Goal: Transaction & Acquisition: Obtain resource

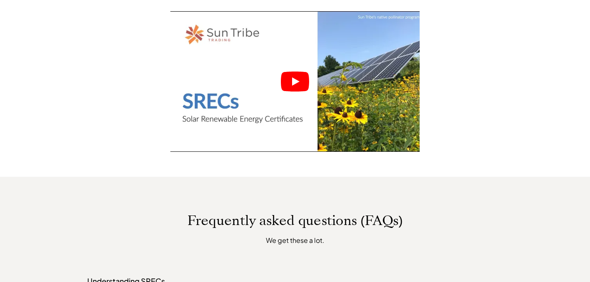
scroll to position [444, 0]
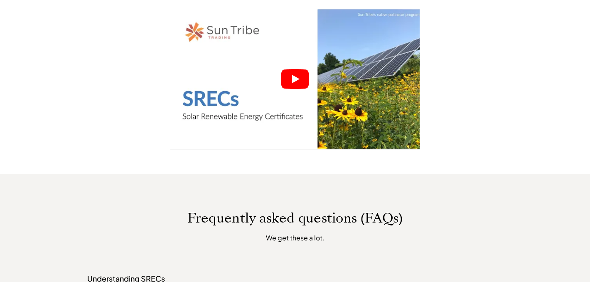
click at [297, 79] on icon "Play" at bounding box center [295, 79] width 7 height 8
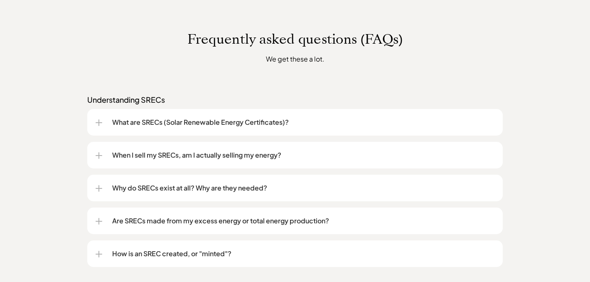
scroll to position [622, 0]
click at [273, 123] on p "What are SRECs (Solar Renewable Energy Certificates)?" at bounding box center [303, 123] width 382 height 10
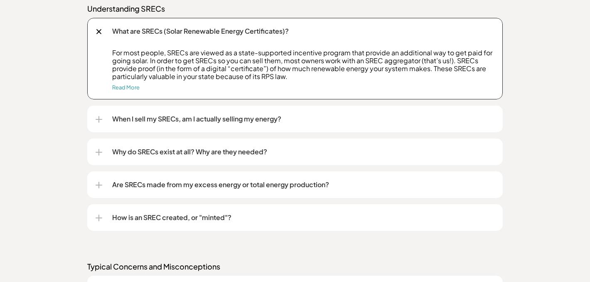
scroll to position [715, 0]
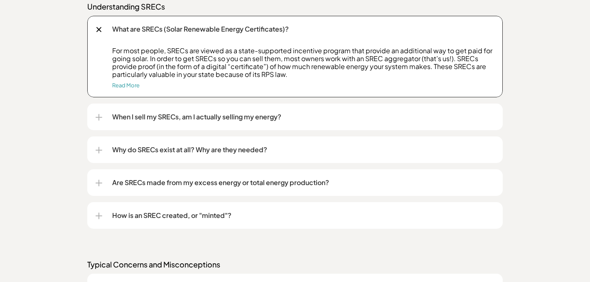
click at [273, 119] on p "When I sell my SRECs, am I actually selling my energy?" at bounding box center [303, 117] width 382 height 10
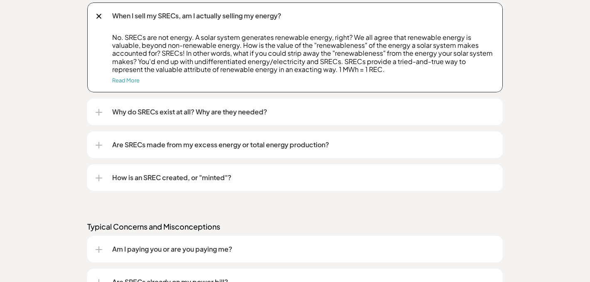
scroll to position [819, 0]
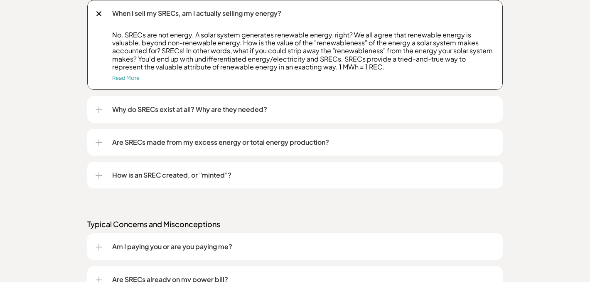
click at [251, 111] on p "Why do SRECs exist at all? Why are they needed?" at bounding box center [303, 109] width 382 height 10
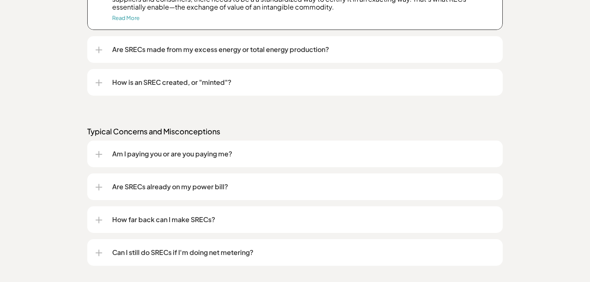
scroll to position [967, 0]
click at [238, 50] on p "Are SRECs made from my excess energy or total energy production?" at bounding box center [303, 49] width 382 height 10
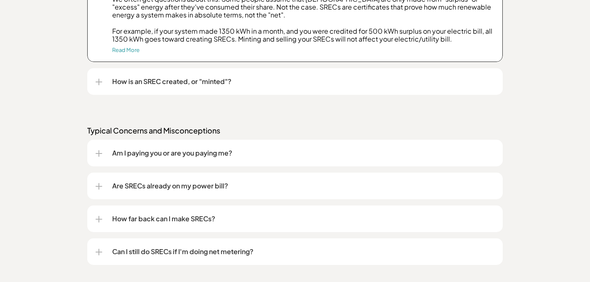
scroll to position [1039, 0]
click at [238, 84] on p "How is an SREC created, or "minted"?" at bounding box center [303, 81] width 382 height 10
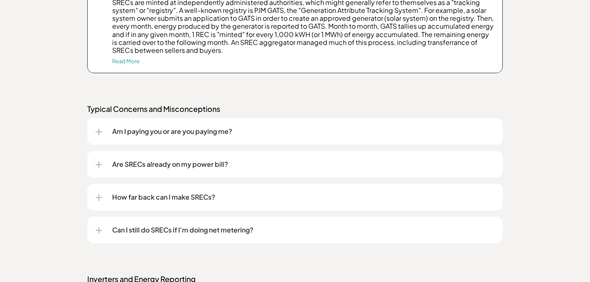
scroll to position [1138, 0]
click at [232, 132] on p "Am I paying you or are you paying me?" at bounding box center [303, 132] width 382 height 10
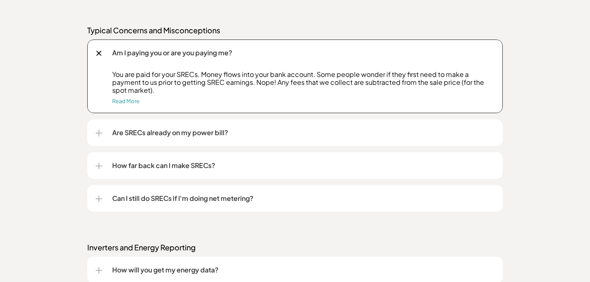
scroll to position [1216, 0]
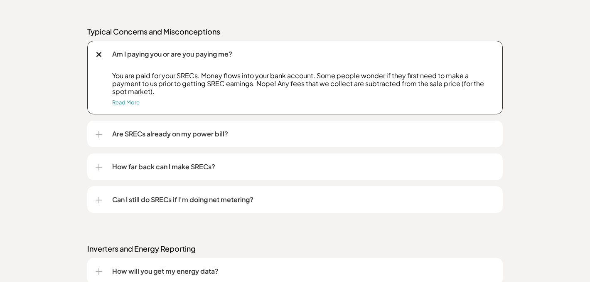
click at [214, 135] on p "Are SRECs already on my power bill?" at bounding box center [303, 134] width 382 height 10
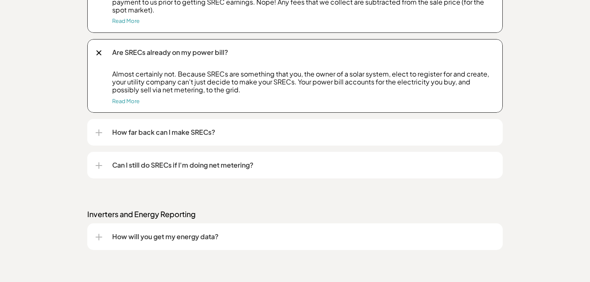
scroll to position [1295, 0]
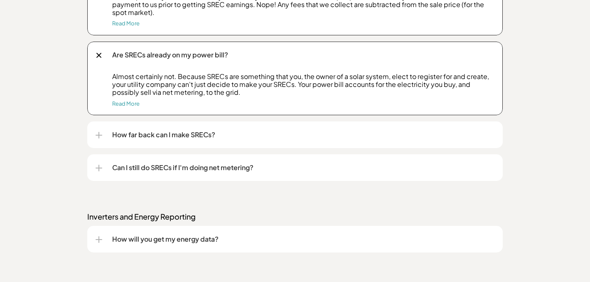
click at [214, 133] on p "How far back can I make SRECs?" at bounding box center [303, 135] width 382 height 10
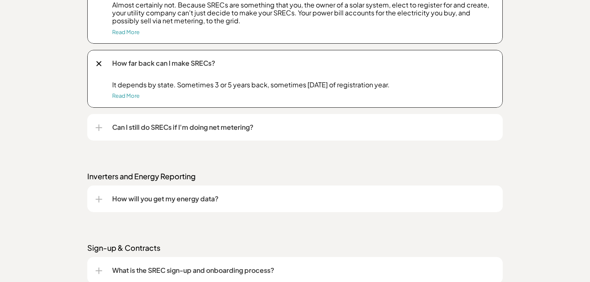
scroll to position [1367, 0]
click at [215, 126] on p "Can I still do SRECs if I'm doing net metering?" at bounding box center [303, 126] width 382 height 10
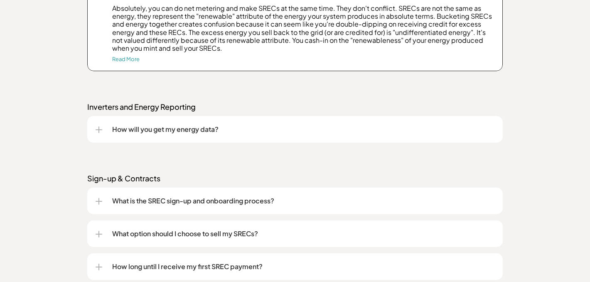
scroll to position [1508, 0]
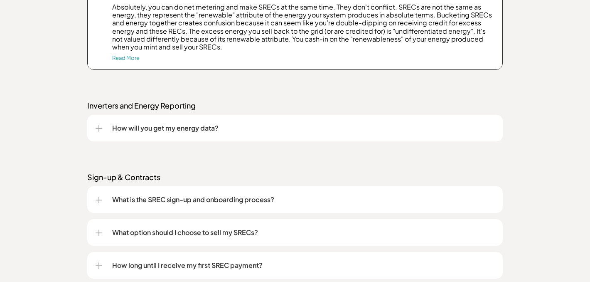
click at [216, 128] on p "How will you get my energy data?" at bounding box center [303, 128] width 382 height 10
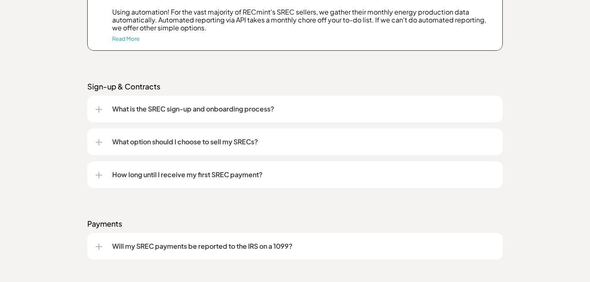
scroll to position [1645, 0]
click at [223, 111] on p "What is the SREC sign-up and onboarding process?" at bounding box center [303, 109] width 382 height 10
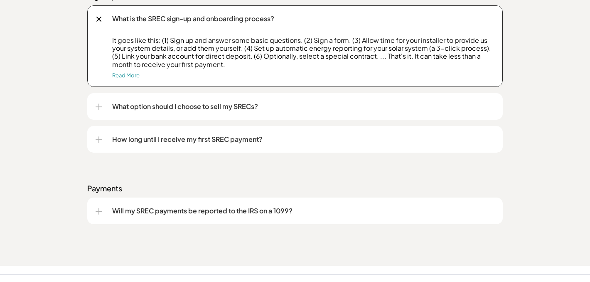
scroll to position [1735, 0]
click at [223, 108] on p "What option should I choose to sell my SRECs?" at bounding box center [303, 107] width 382 height 10
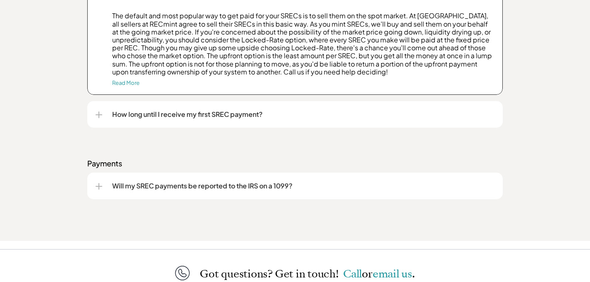
scroll to position [1849, 0]
click at [248, 115] on p "How long until I receive my first SREC payment?" at bounding box center [303, 113] width 382 height 10
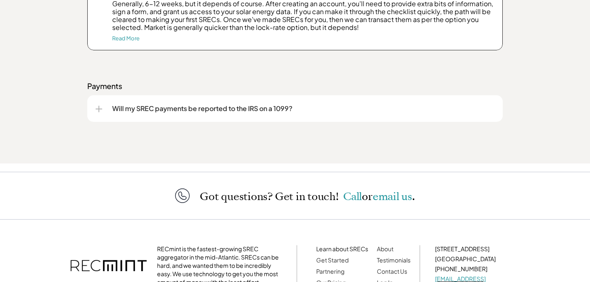
scroll to position [1981, 0]
click at [248, 106] on p "Will my SREC payments be reported to the IRS on a 1099?" at bounding box center [303, 108] width 382 height 10
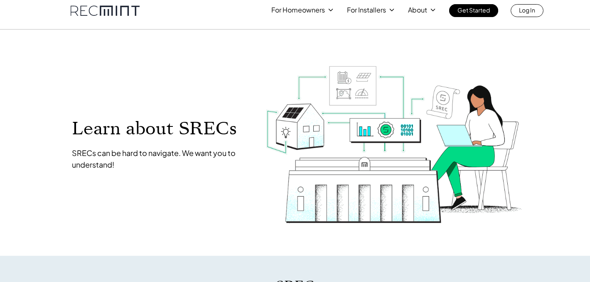
scroll to position [0, 0]
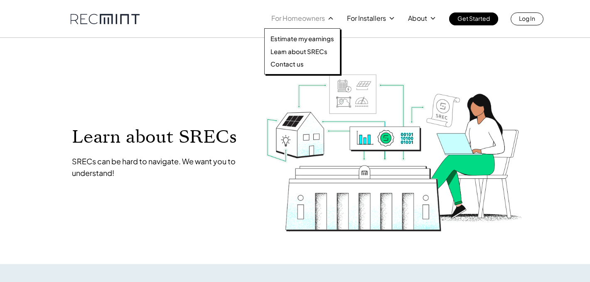
click at [305, 16] on p "For Homeowners" at bounding box center [298, 18] width 54 height 12
click at [306, 38] on p "Estimate my earnings" at bounding box center [302, 38] width 64 height 8
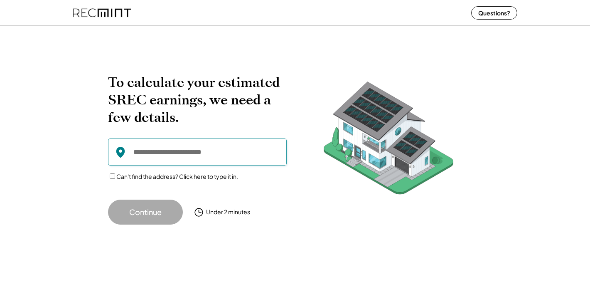
click at [134, 145] on input "input" at bounding box center [197, 151] width 179 height 27
click at [135, 152] on input "input" at bounding box center [197, 151] width 179 height 27
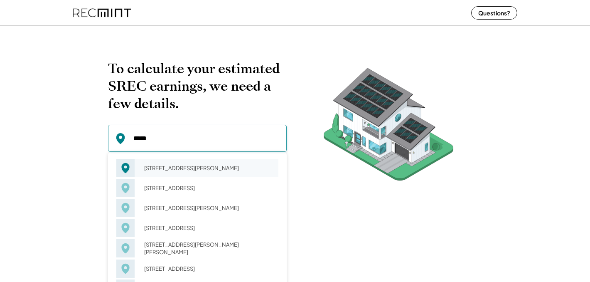
click at [179, 169] on div "[STREET_ADDRESS][PERSON_NAME]" at bounding box center [209, 168] width 140 height 12
type input "**********"
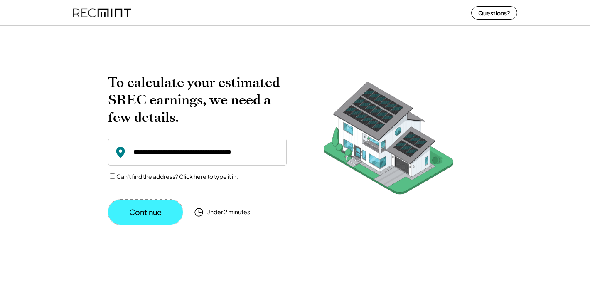
click at [155, 214] on button "Continue" at bounding box center [145, 211] width 75 height 25
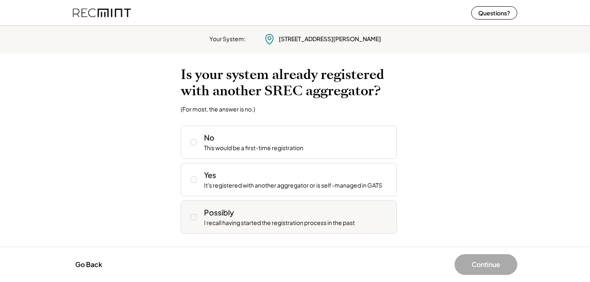
click at [194, 217] on icon at bounding box center [193, 217] width 8 height 8
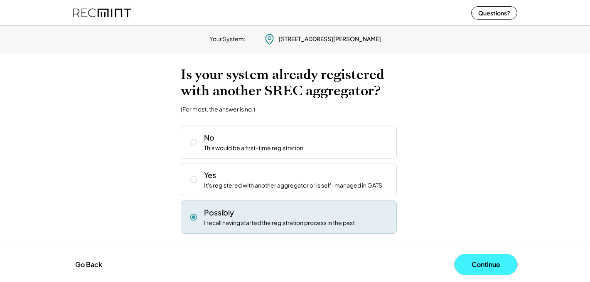
click at [487, 262] on button "Continue" at bounding box center [486, 264] width 63 height 21
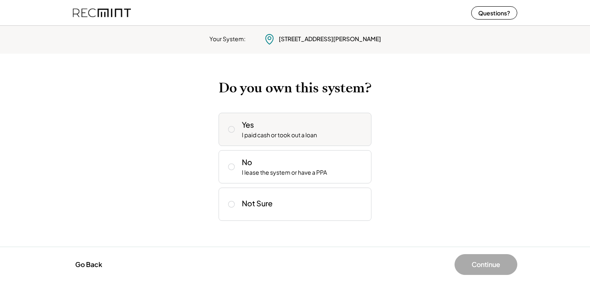
click at [230, 128] on icon at bounding box center [231, 129] width 8 height 8
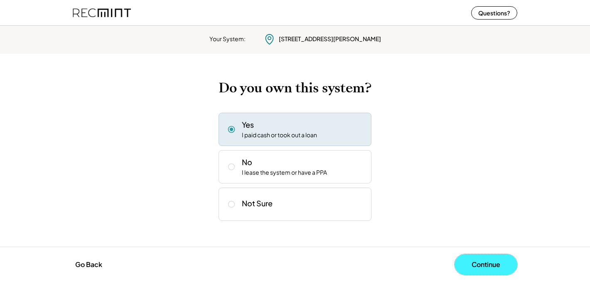
click at [481, 259] on button "Continue" at bounding box center [486, 264] width 63 height 21
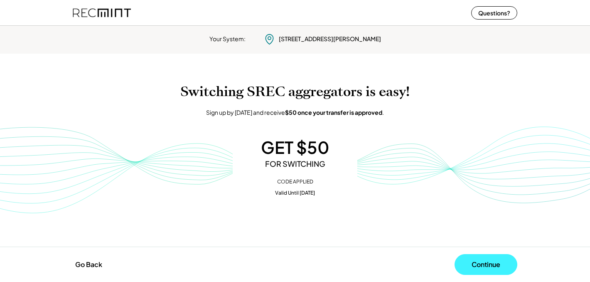
click at [484, 265] on button "Continue" at bounding box center [486, 264] width 63 height 21
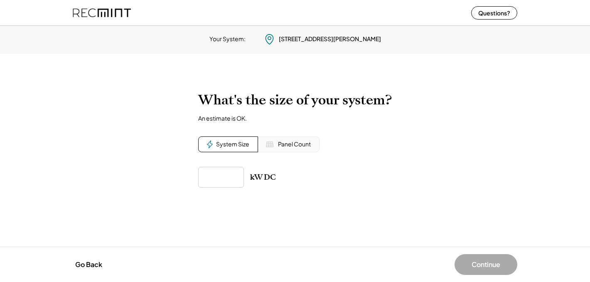
click at [298, 145] on div "Panel Count" at bounding box center [294, 144] width 33 height 8
click at [211, 177] on input "input" at bounding box center [221, 177] width 46 height 21
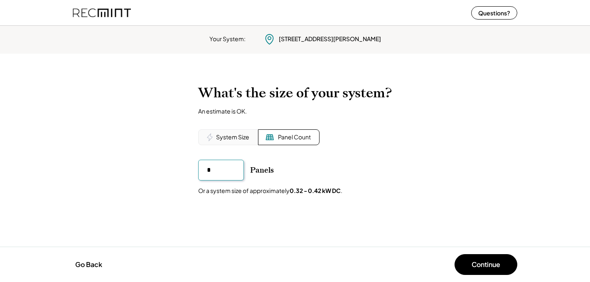
type input "**"
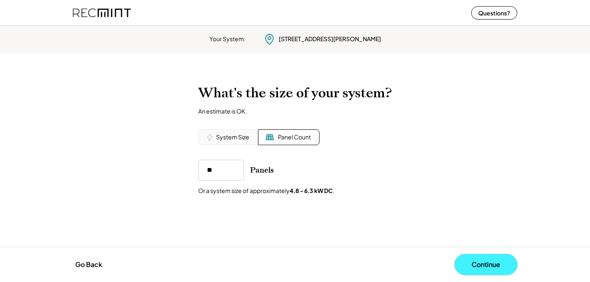
click at [485, 265] on button "Continue" at bounding box center [486, 264] width 63 height 21
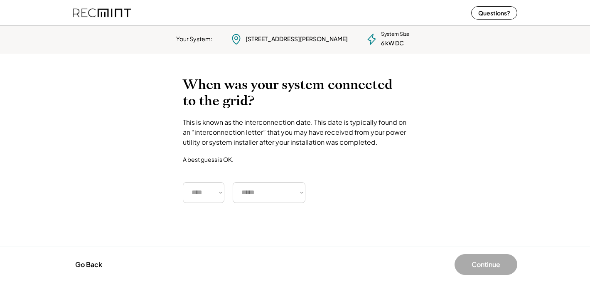
click at [220, 193] on select "**** **** **** **** **** **** **** **** **** **** **** **** **** **** ****" at bounding box center [204, 192] width 42 height 21
select select "****"
click at [183, 182] on select "**** **** **** **** **** **** **** **** **** **** **** **** **** **** ****" at bounding box center [204, 192] width 42 height 21
click at [301, 193] on select "***** ******* ******** ***** ***** *** **** **** ****** ********* ******* *****…" at bounding box center [269, 192] width 73 height 21
select select "*******"
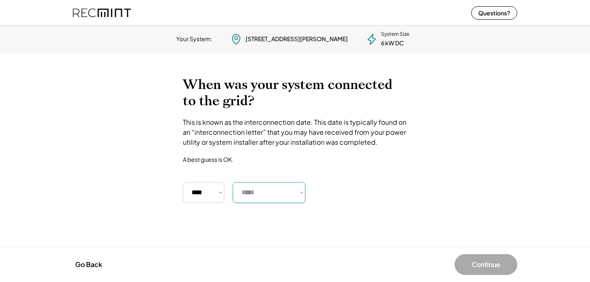
click at [233, 182] on select "***** ******* ******** ***** ***** *** **** **** ****** ********* ******* *****…" at bounding box center [269, 192] width 73 height 21
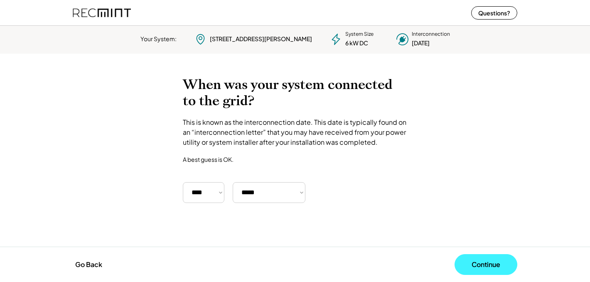
click at [489, 266] on button "Continue" at bounding box center [486, 264] width 63 height 21
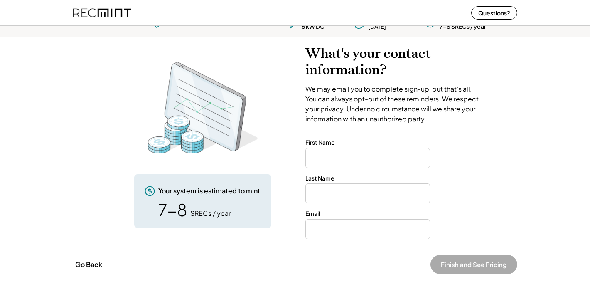
scroll to position [17, 0]
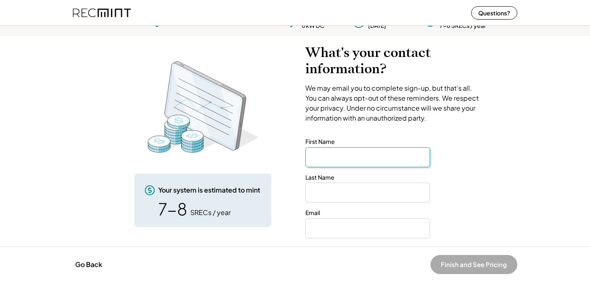
click at [314, 157] on input "input" at bounding box center [367, 157] width 125 height 20
type input "*********"
type input "******"
type input "**********"
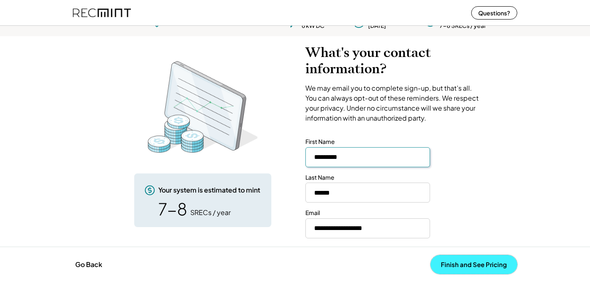
click at [458, 265] on button "Finish and See Pricing" at bounding box center [473, 264] width 87 height 19
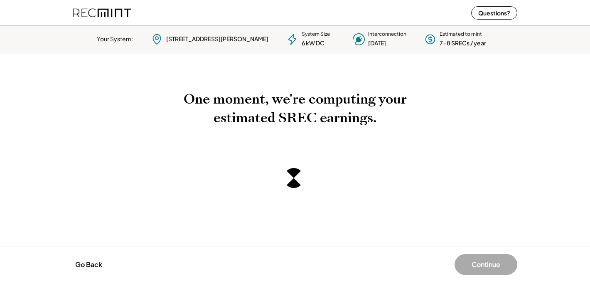
scroll to position [0, 0]
